Goal: Information Seeking & Learning: Learn about a topic

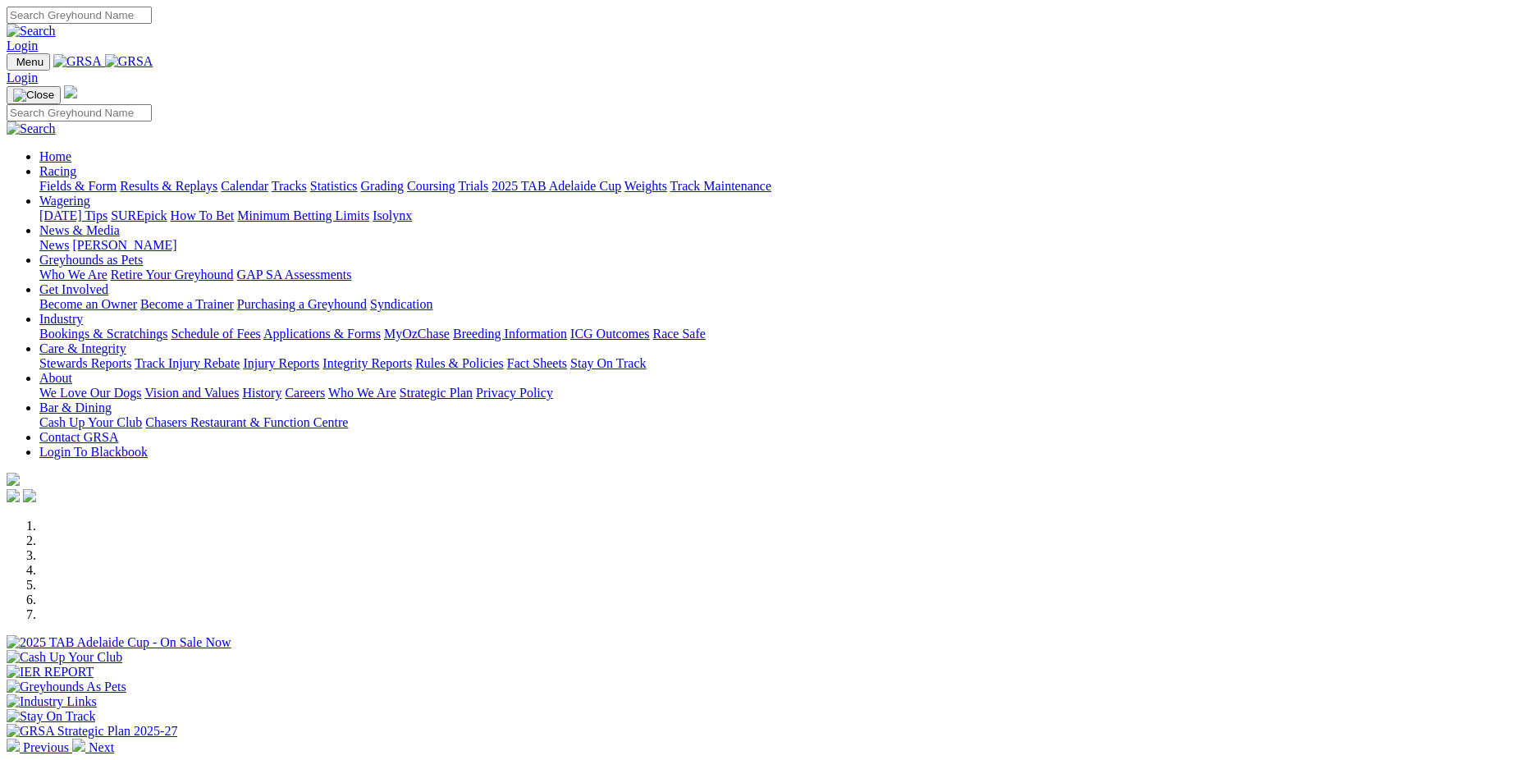
scroll to position [410, 0]
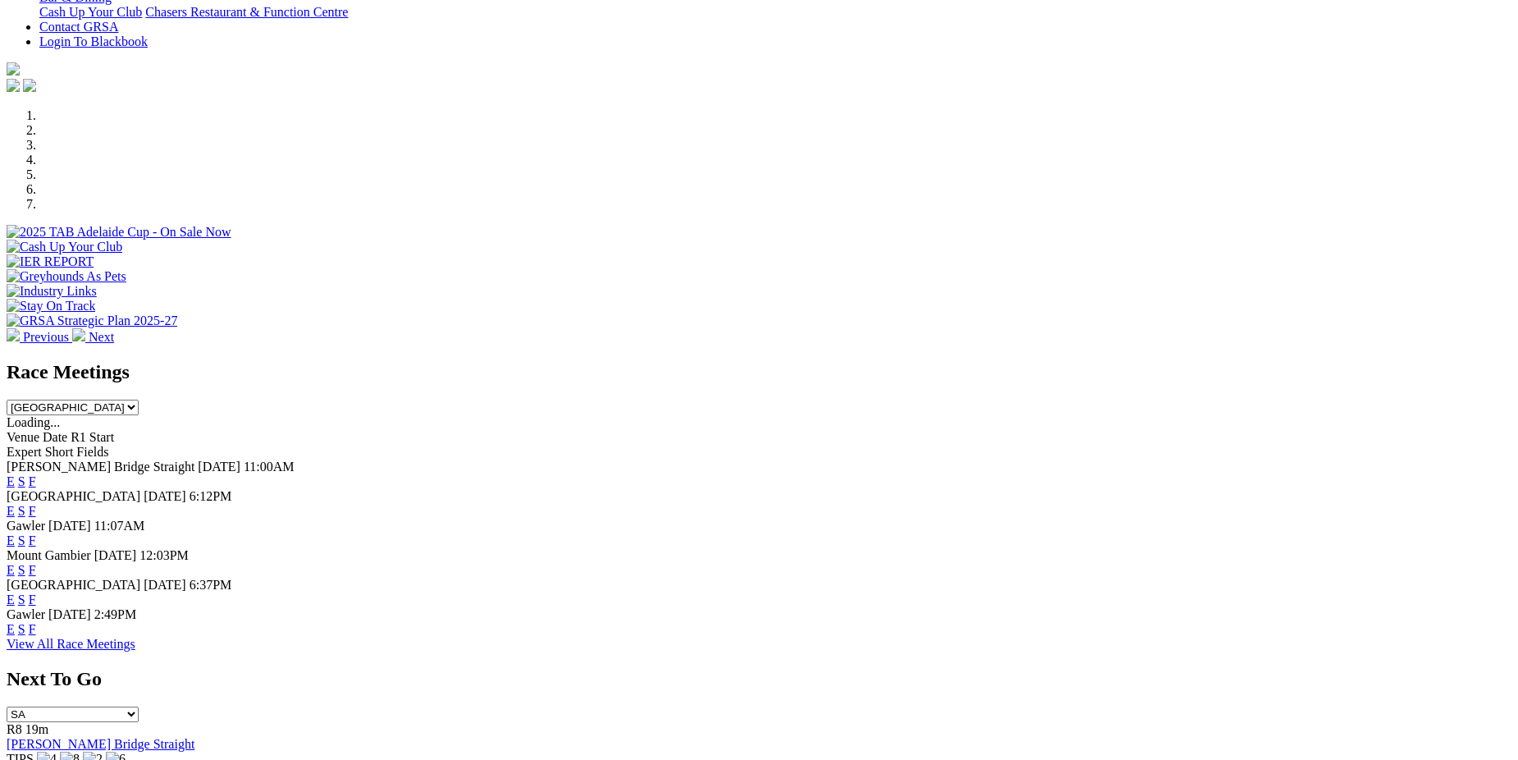
click at [15, 474] on link "E" at bounding box center [11, 481] width 8 height 14
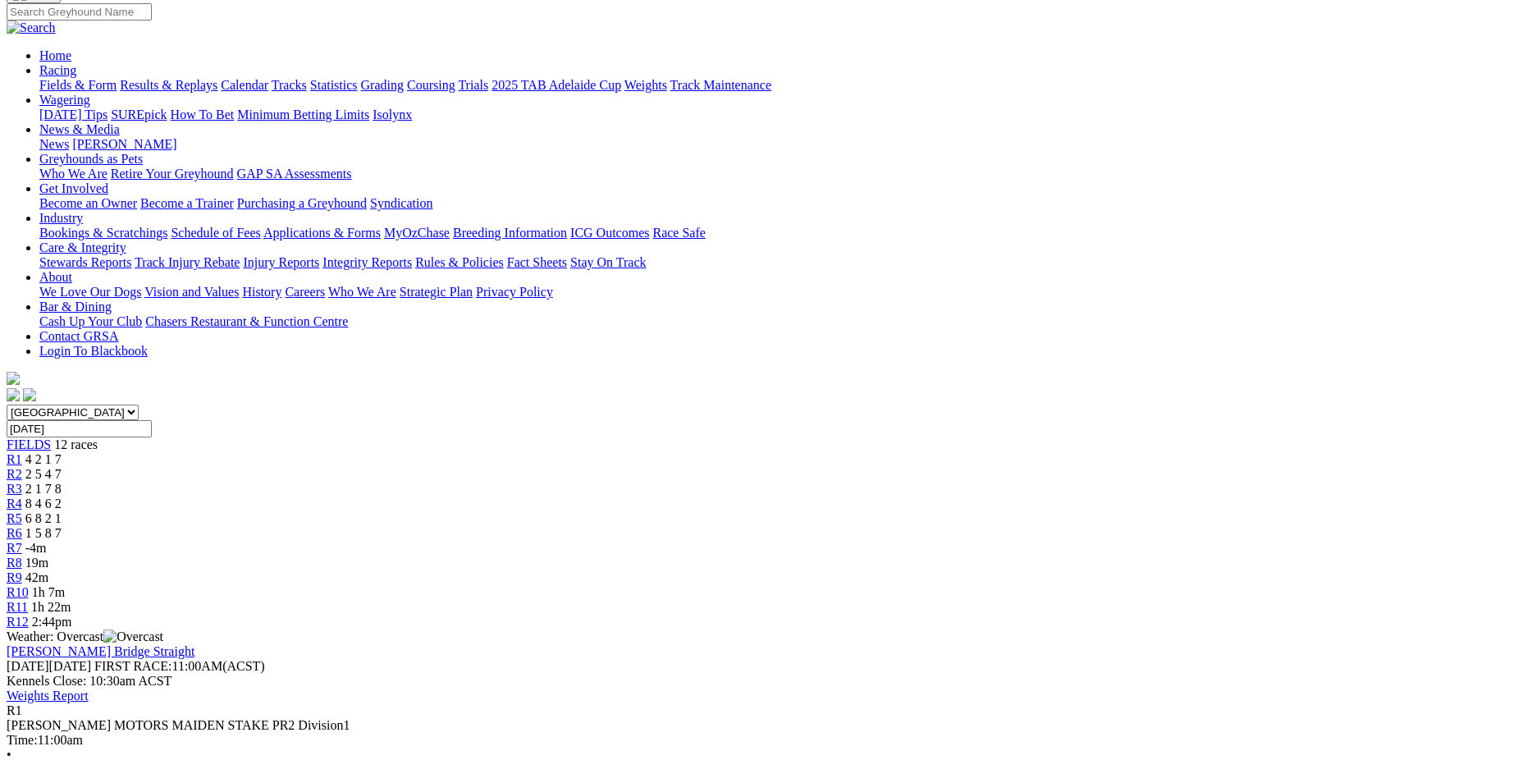
scroll to position [82, 0]
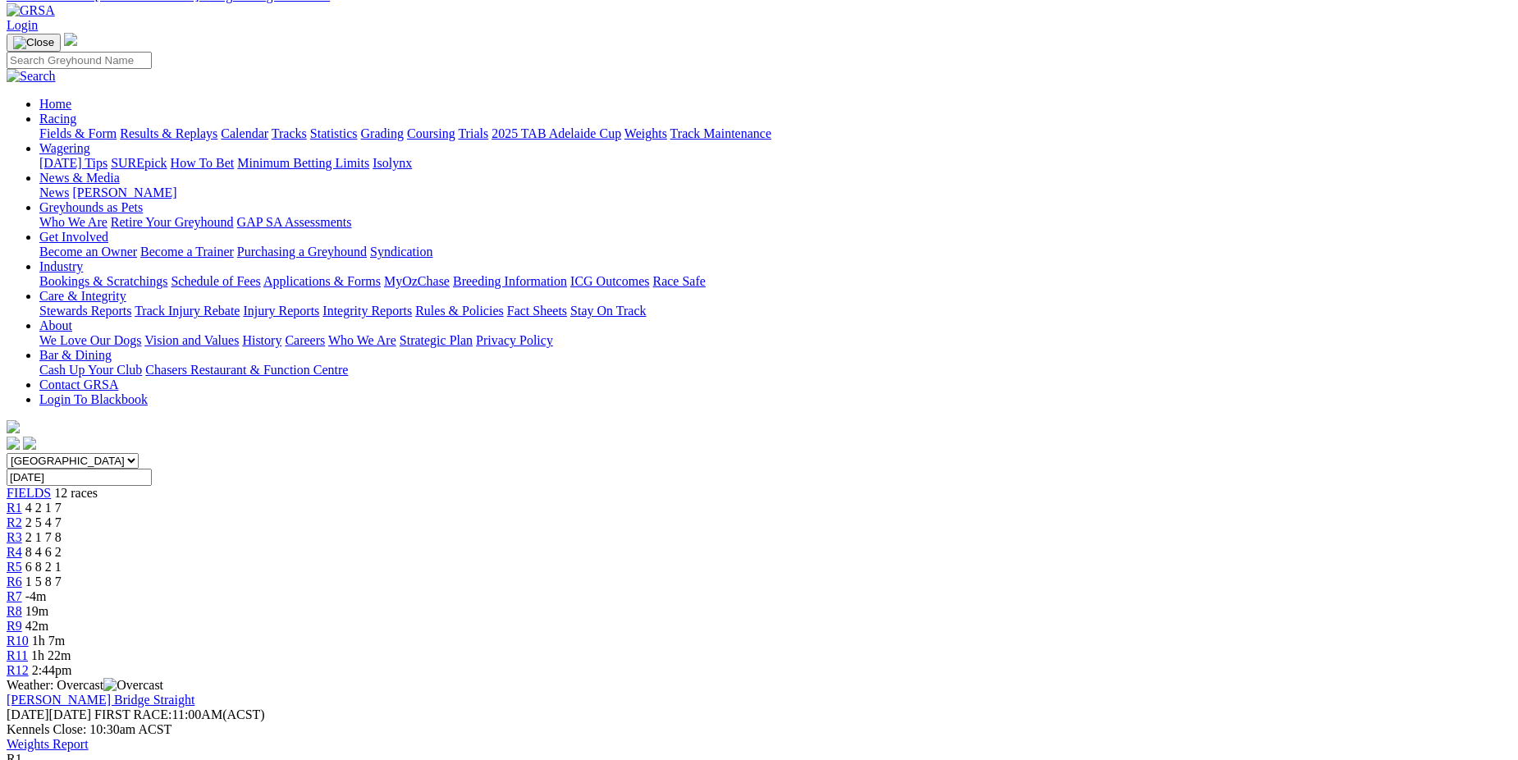
click at [22, 515] on span "R2" at bounding box center [15, 522] width 16 height 14
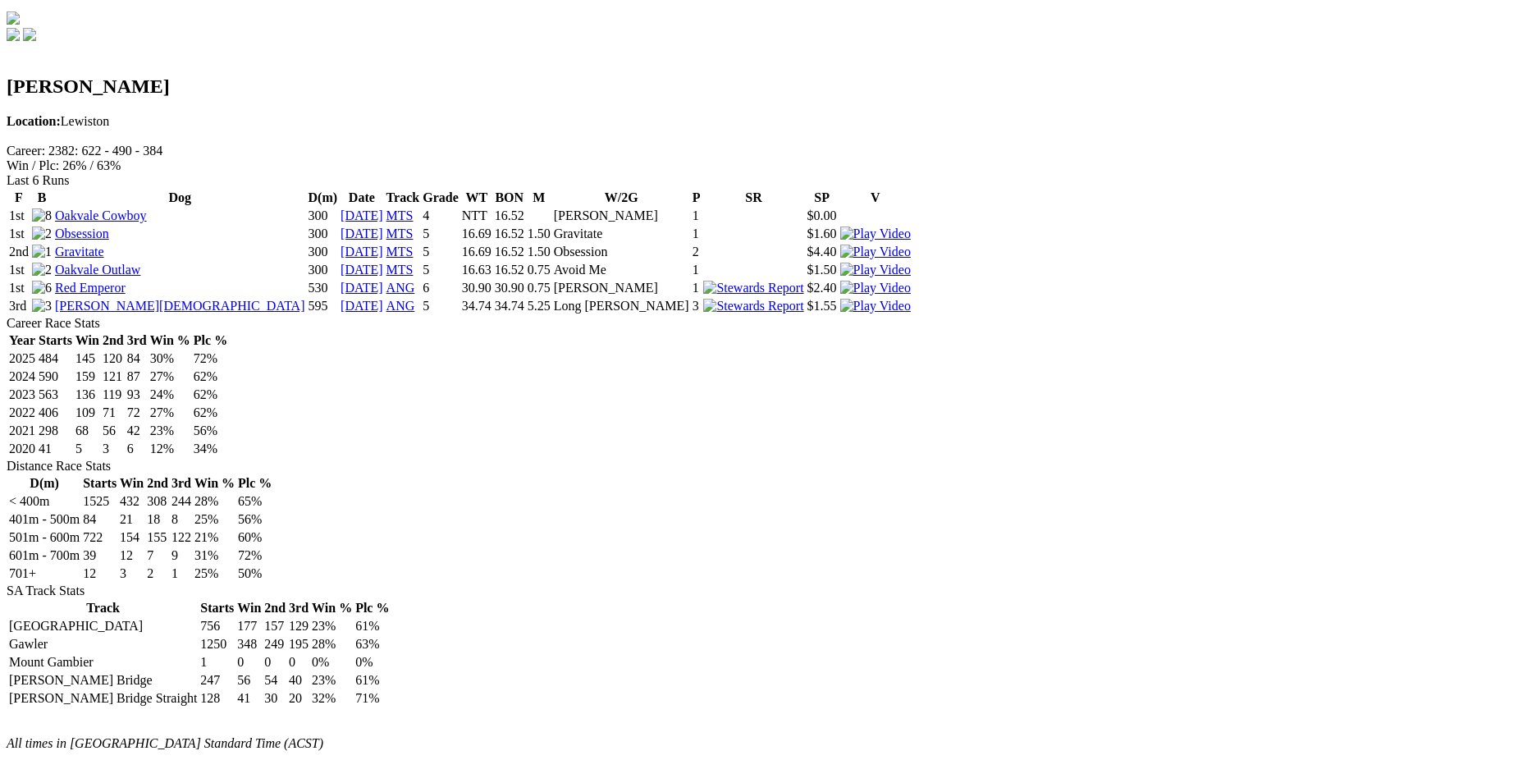
scroll to position [492, 0]
